Goal: Transaction & Acquisition: Purchase product/service

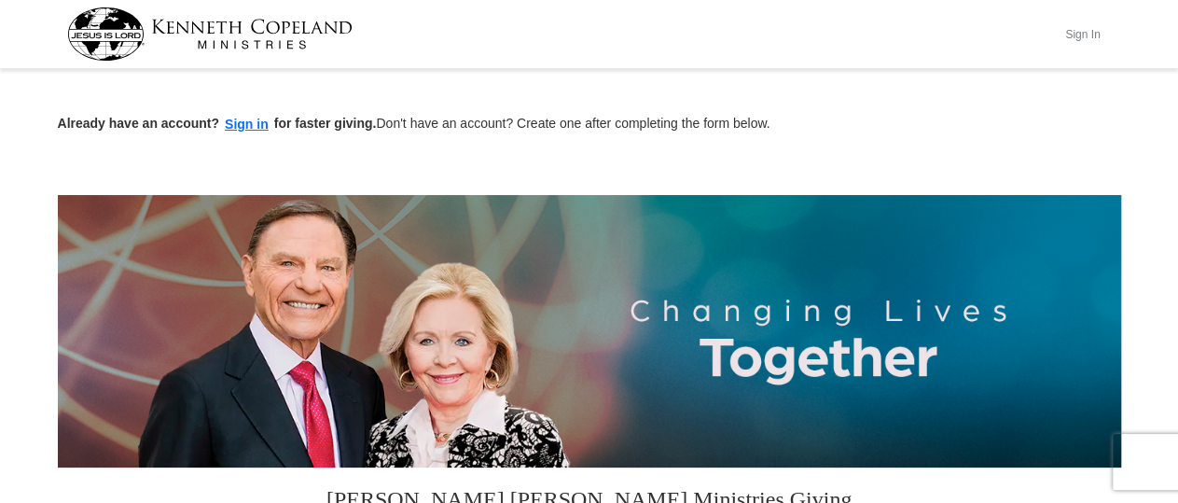
click at [1080, 30] on button "Sign In" at bounding box center [1083, 34] width 56 height 29
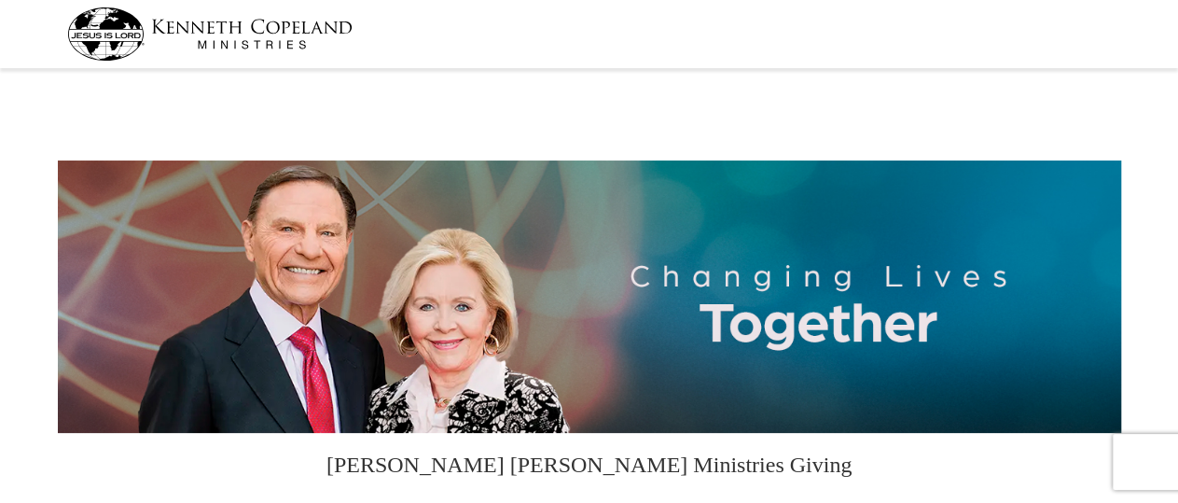
select select "CA"
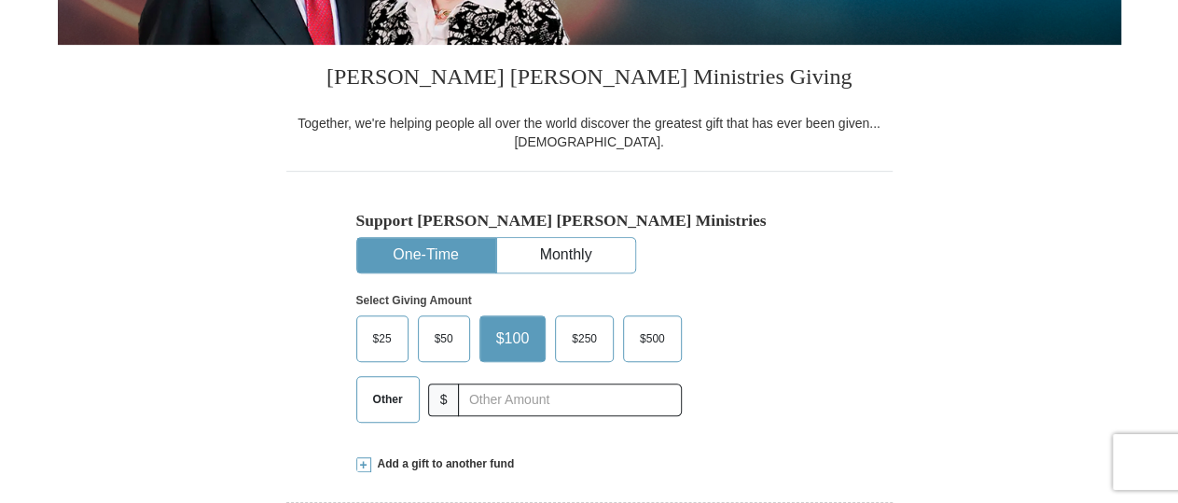
scroll to position [485, 0]
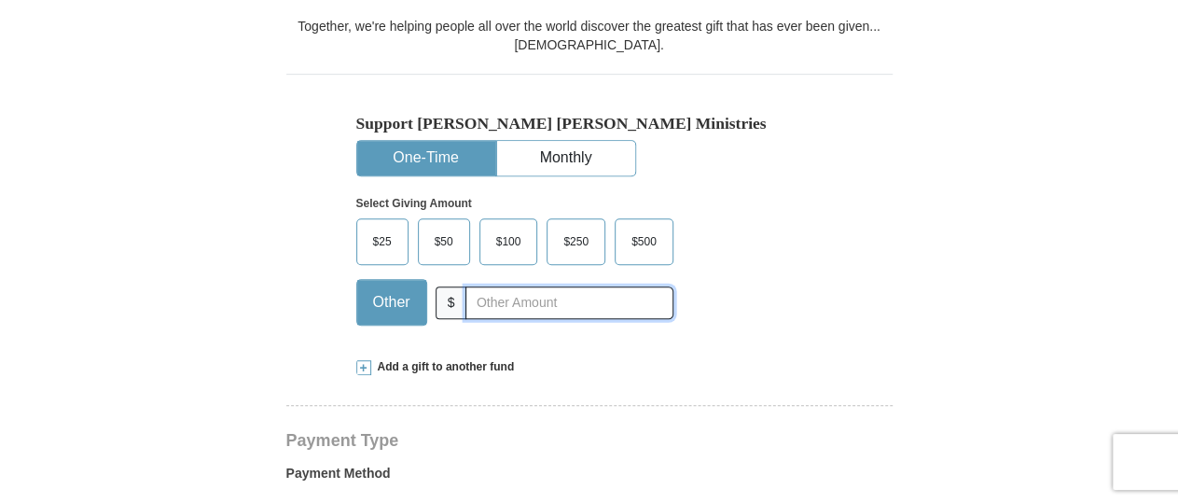
click at [509, 302] on input "text" at bounding box center [569, 302] width 207 height 33
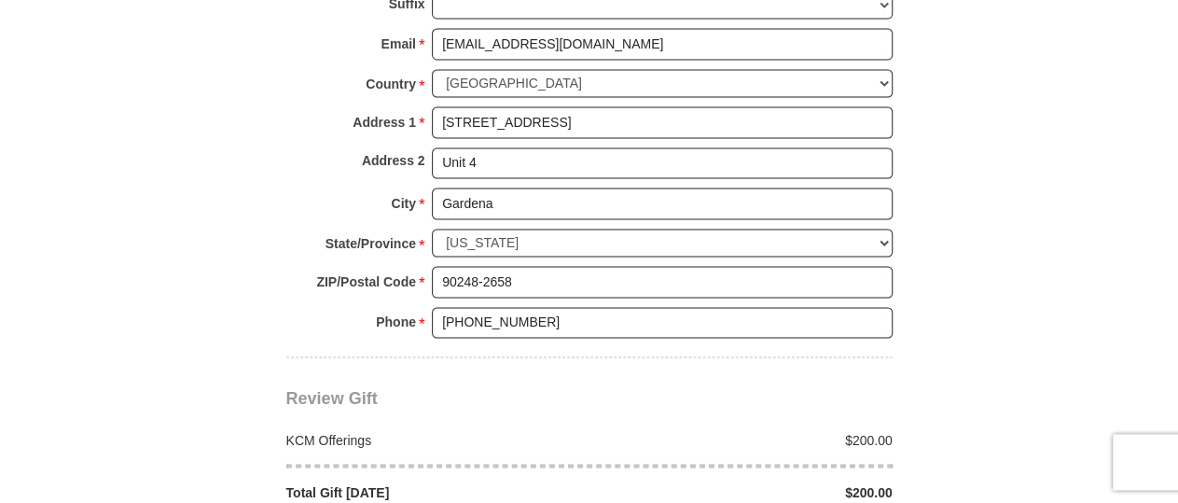
scroll to position [1553, 0]
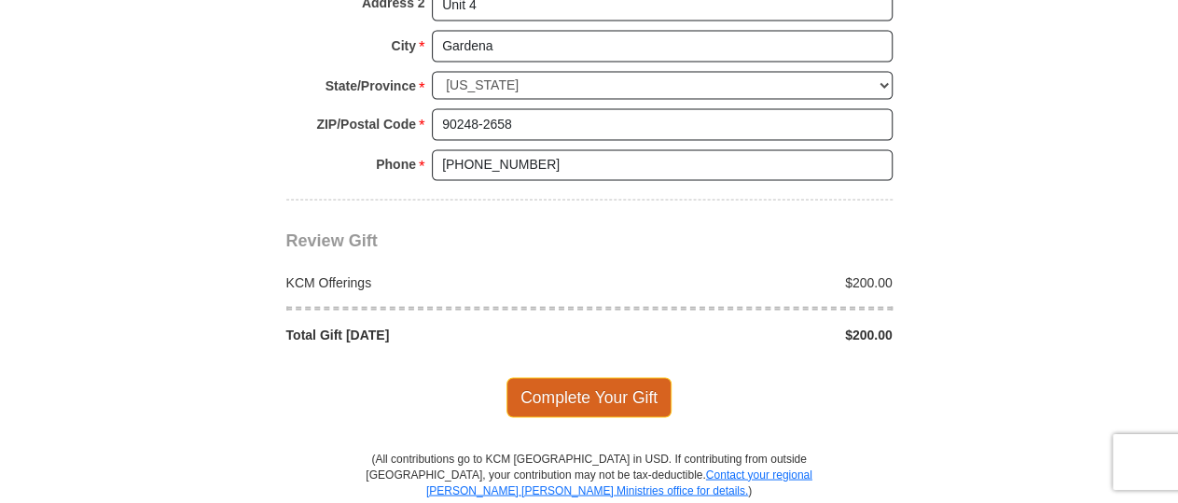
type input "200.00"
click at [575, 383] on span "Complete Your Gift" at bounding box center [589, 396] width 165 height 39
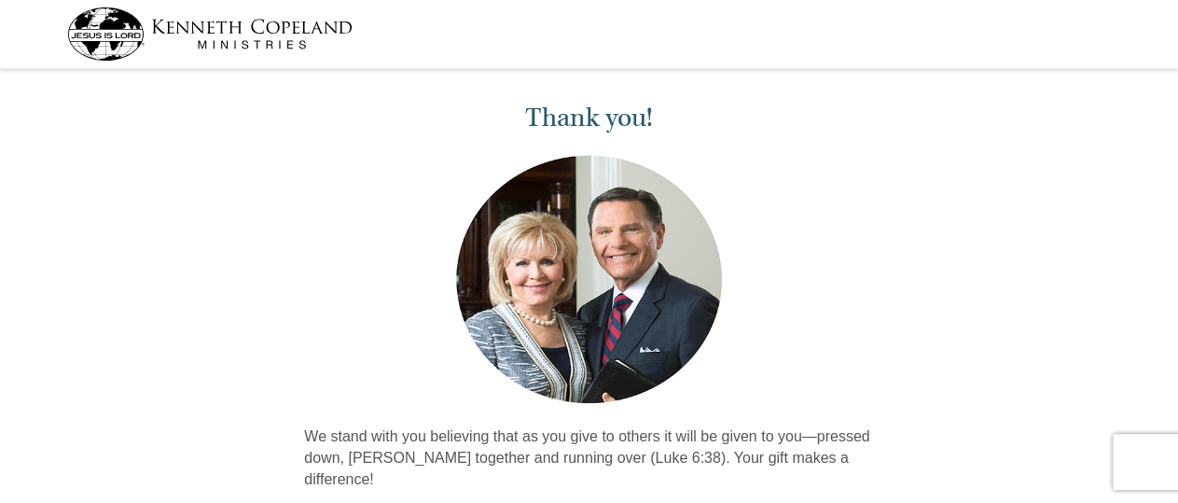
click at [928, 221] on div "Thank you! We stand with you believing that as you give to others it will be gi…" at bounding box center [589, 327] width 1178 height 504
click at [920, 219] on div "Thank you! We stand with you believing that as you give to others it will be gi…" at bounding box center [589, 327] width 1178 height 504
click at [941, 203] on div "Thank you! We stand with you believing that as you give to others it will be gi…" at bounding box center [589, 327] width 1178 height 504
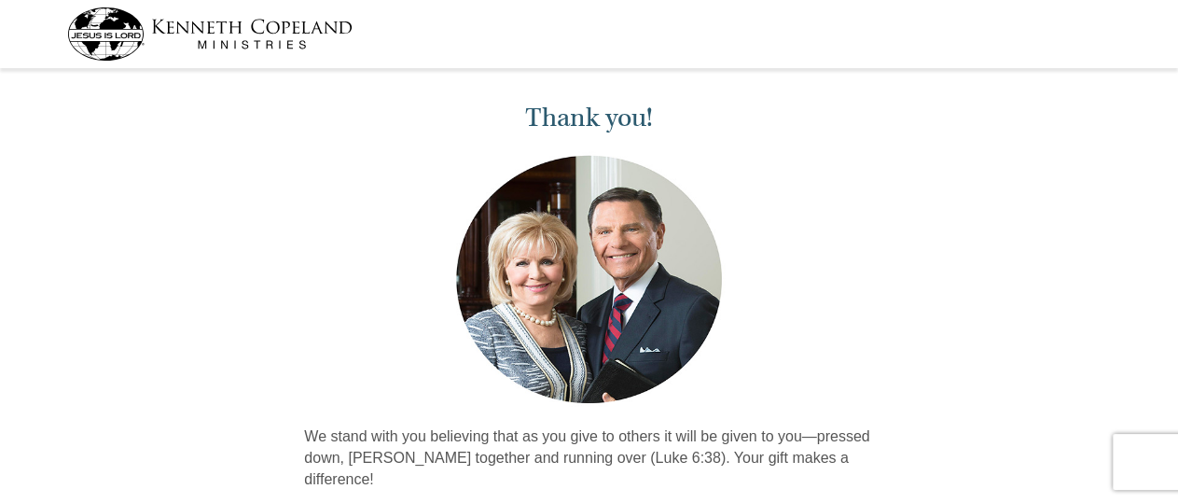
click at [964, 182] on div "Thank you! We stand with you believing that as you give to others it will be gi…" at bounding box center [589, 327] width 1178 height 504
